Goal: Navigation & Orientation: Find specific page/section

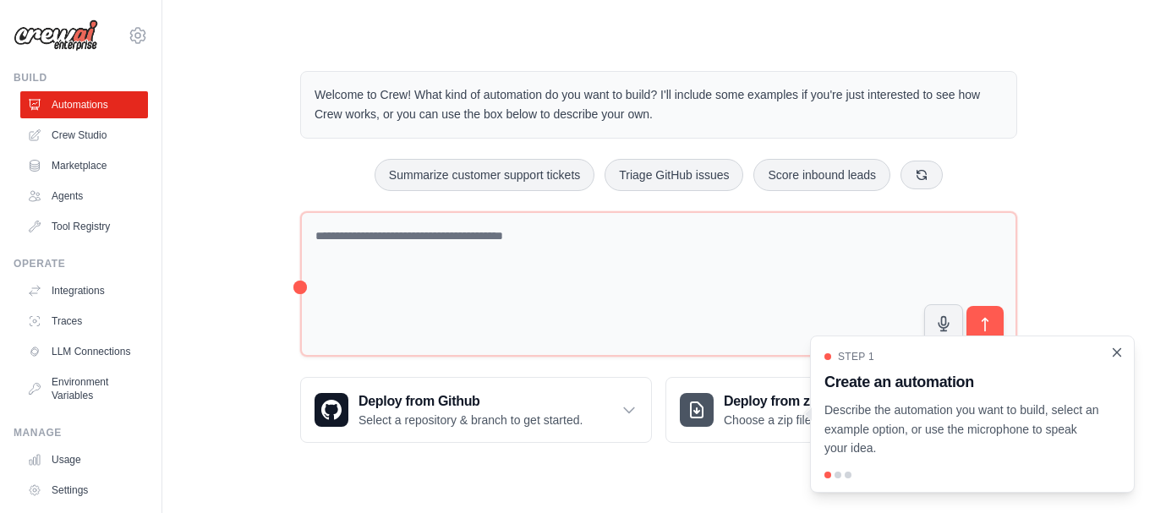
click at [1116, 357] on icon "Close walkthrough" at bounding box center [1117, 352] width 15 height 15
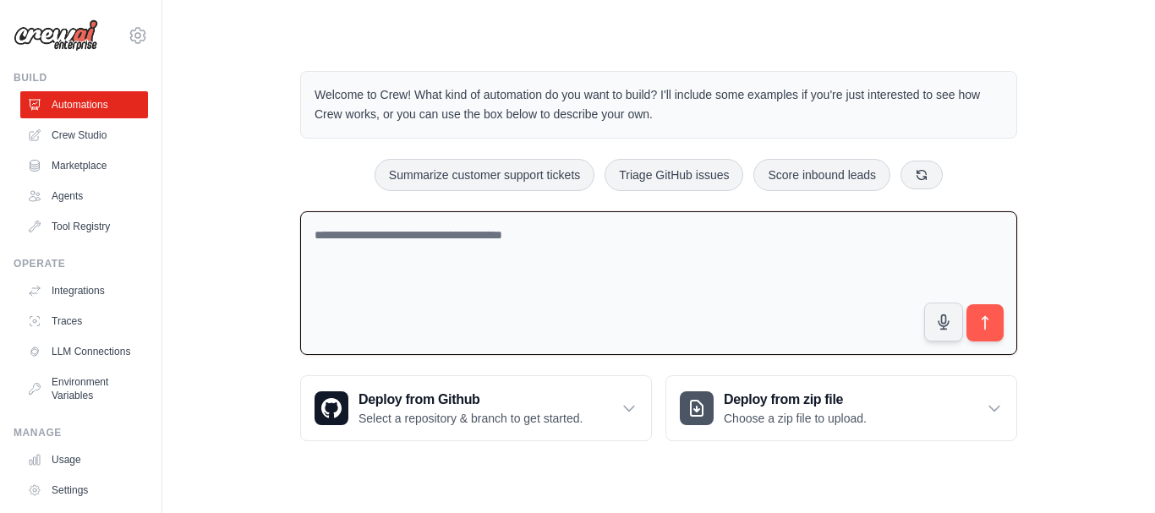
click at [514, 255] on textarea at bounding box center [658, 283] width 717 height 145
click at [100, 292] on link "Integrations" at bounding box center [86, 290] width 128 height 27
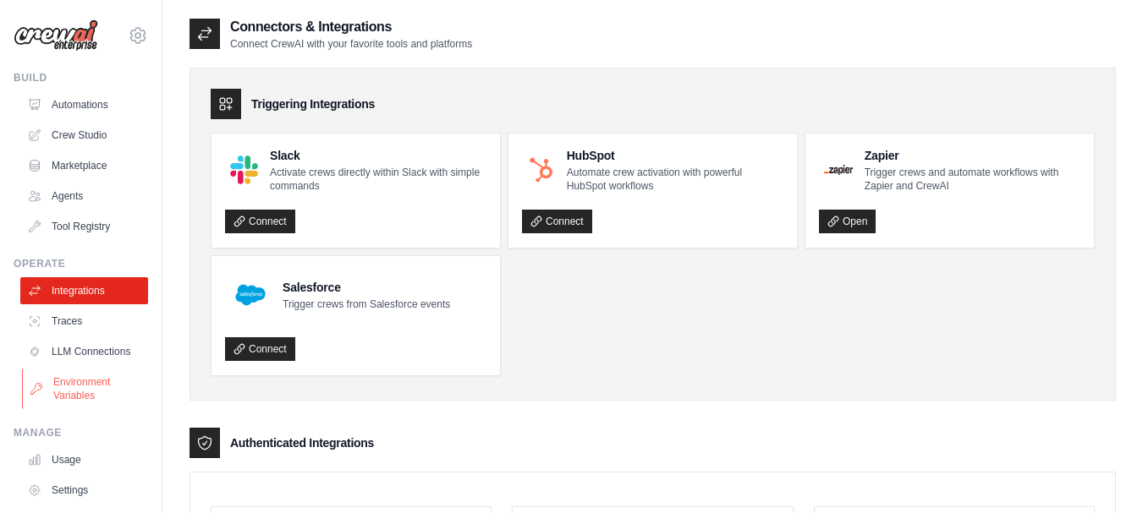
click at [84, 403] on link "Environment Variables" at bounding box center [86, 389] width 128 height 41
